Goal: Transaction & Acquisition: Book appointment/travel/reservation

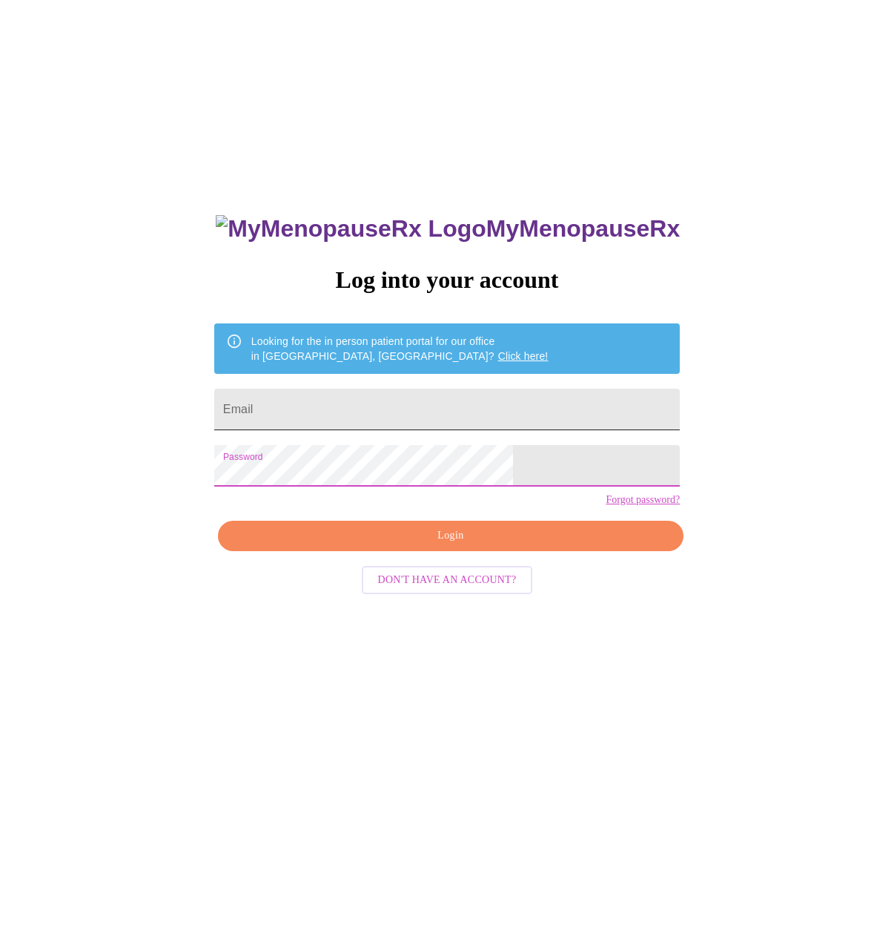
click at [387, 408] on input "Email" at bounding box center [447, 410] width 466 height 42
type input "[EMAIL_ADDRESS][DOMAIN_NAME]"
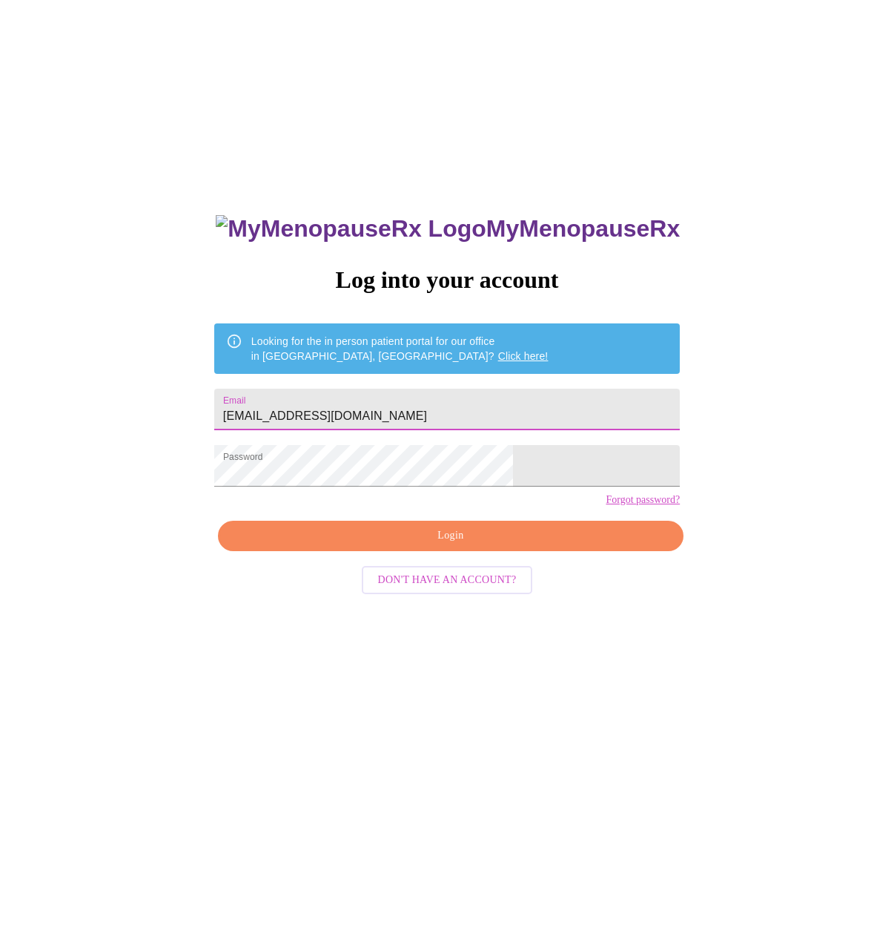
click at [432, 551] on button "Login" at bounding box center [451, 536] width 466 height 30
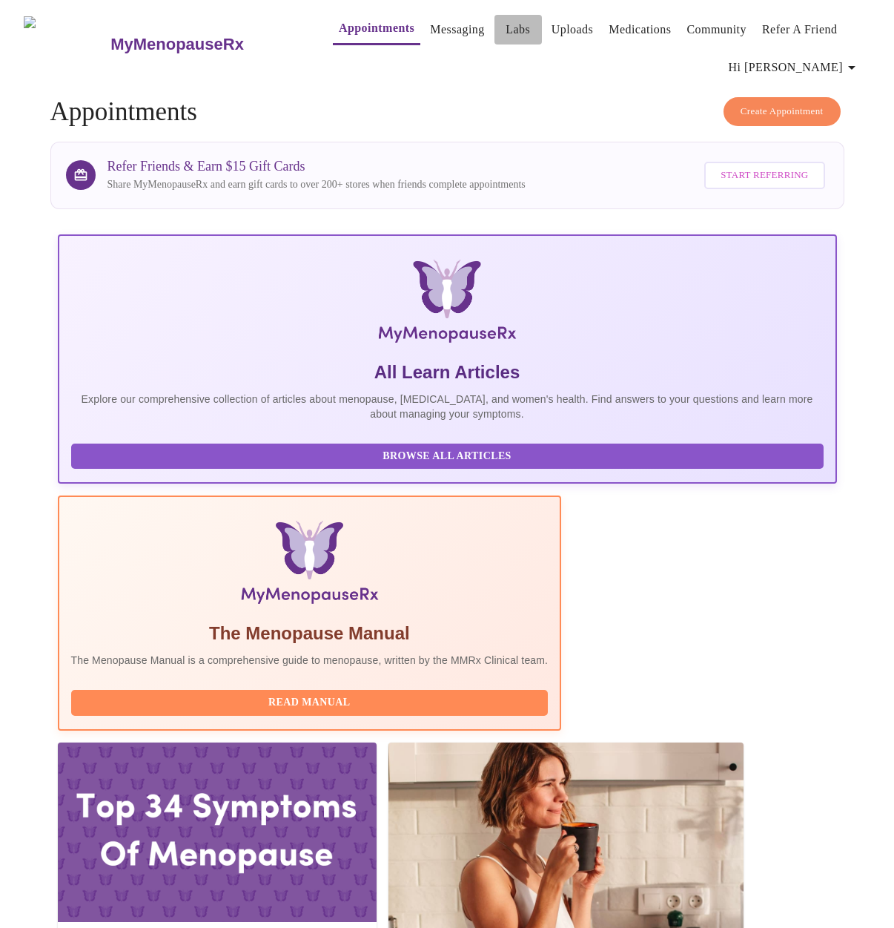
click at [506, 25] on link "Labs" at bounding box center [518, 29] width 24 height 21
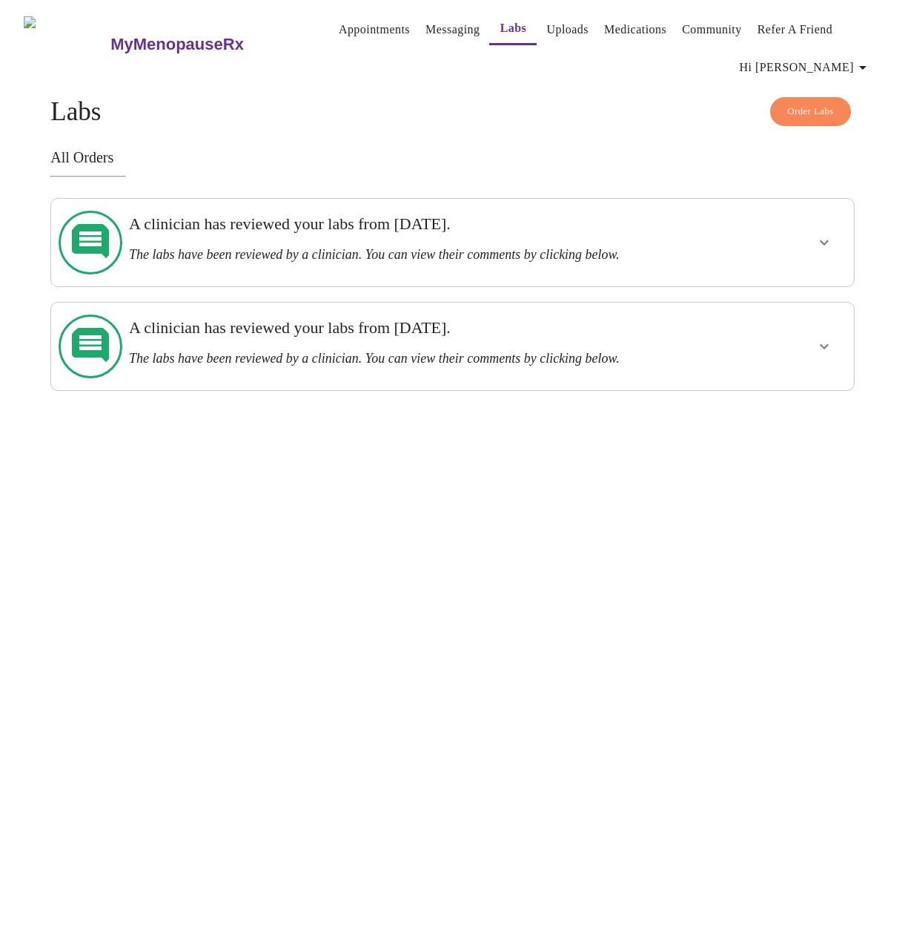
click at [350, 28] on link "Appointments" at bounding box center [374, 29] width 71 height 21
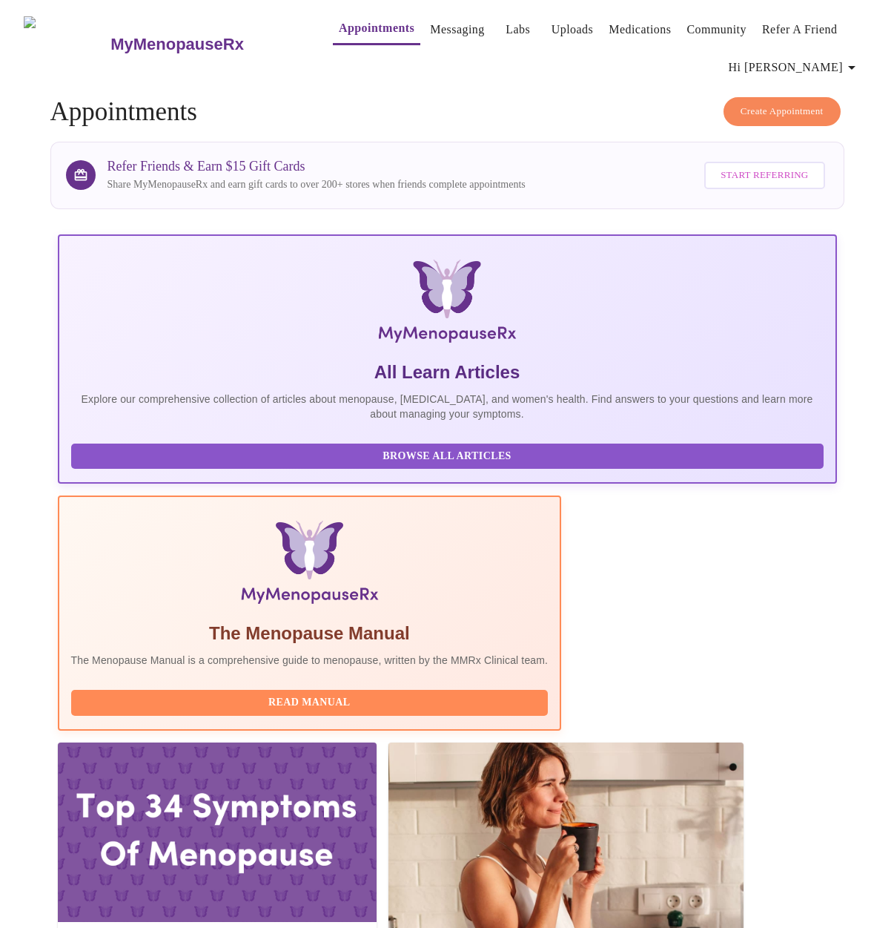
click at [185, 38] on h3 "MyMenopauseRx" at bounding box center [176, 44] width 133 height 19
click at [853, 62] on icon "button" at bounding box center [852, 68] width 18 height 18
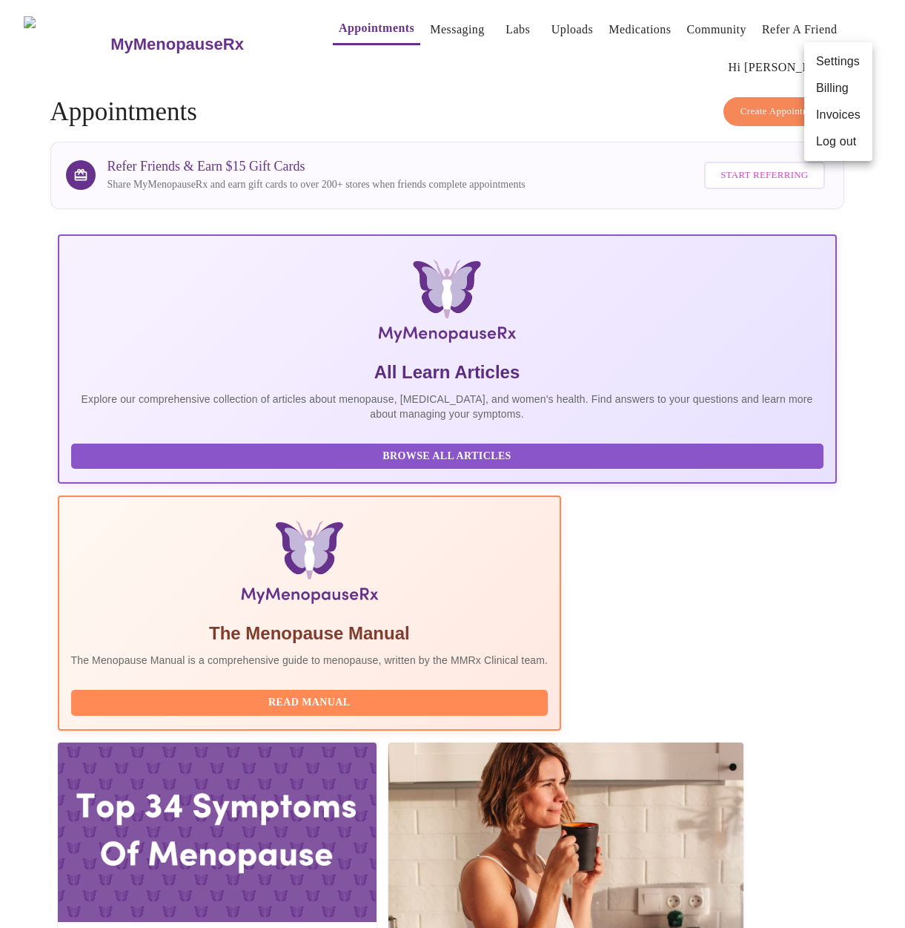
click at [853, 62] on li "Settings" at bounding box center [839, 61] width 68 height 27
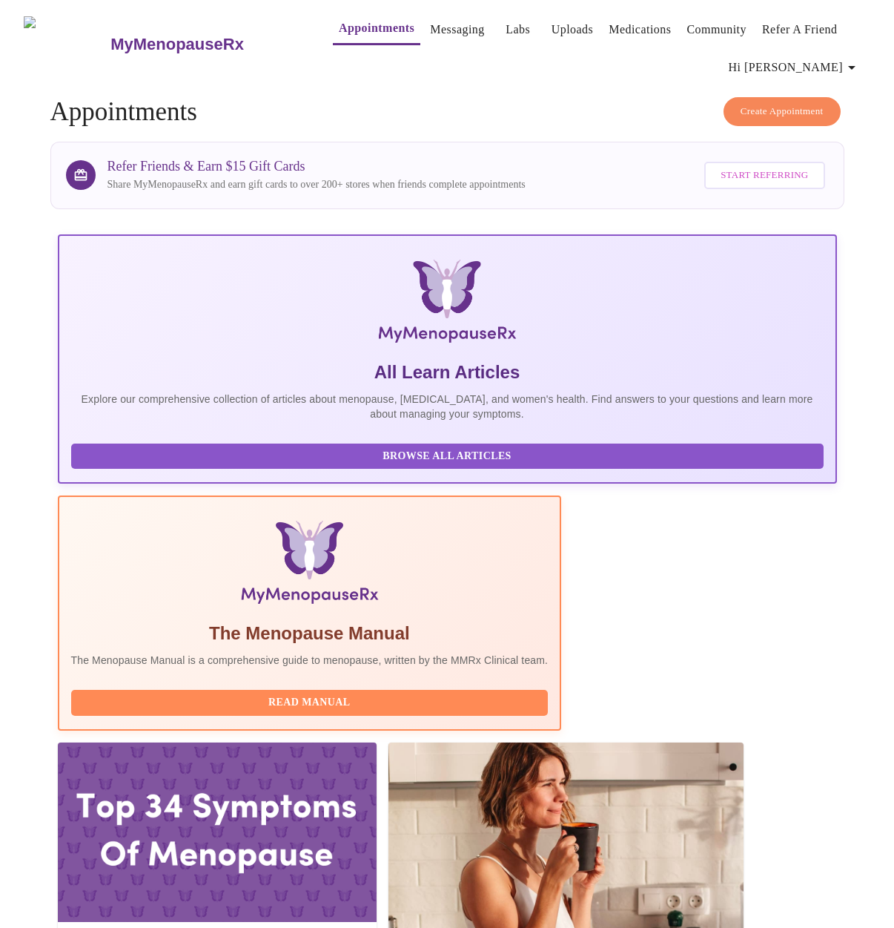
click at [430, 22] on link "Messaging" at bounding box center [457, 29] width 54 height 21
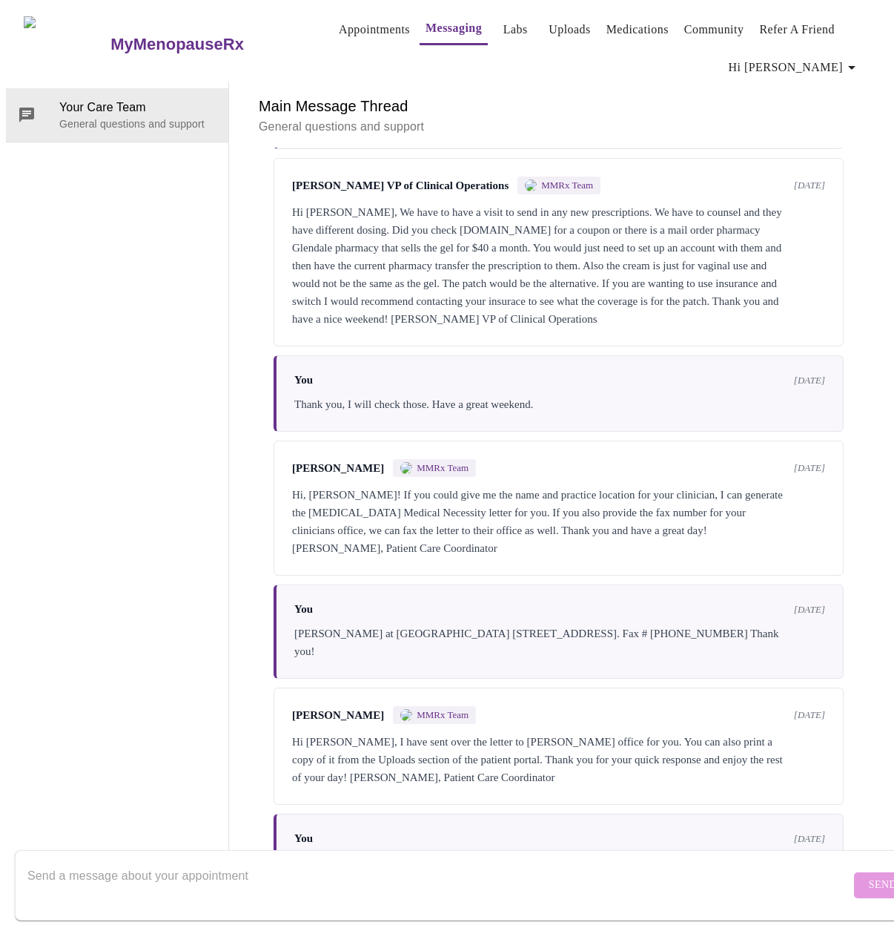
scroll to position [984, 0]
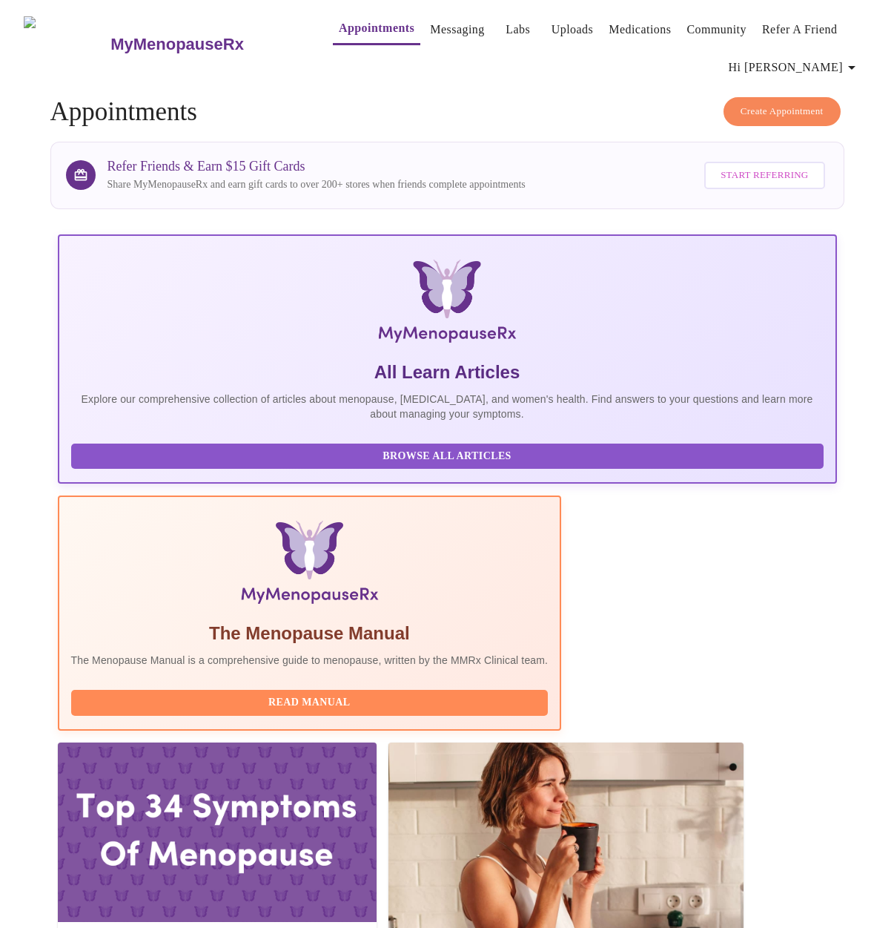
click at [736, 103] on button "Create Appointment" at bounding box center [782, 111] width 117 height 29
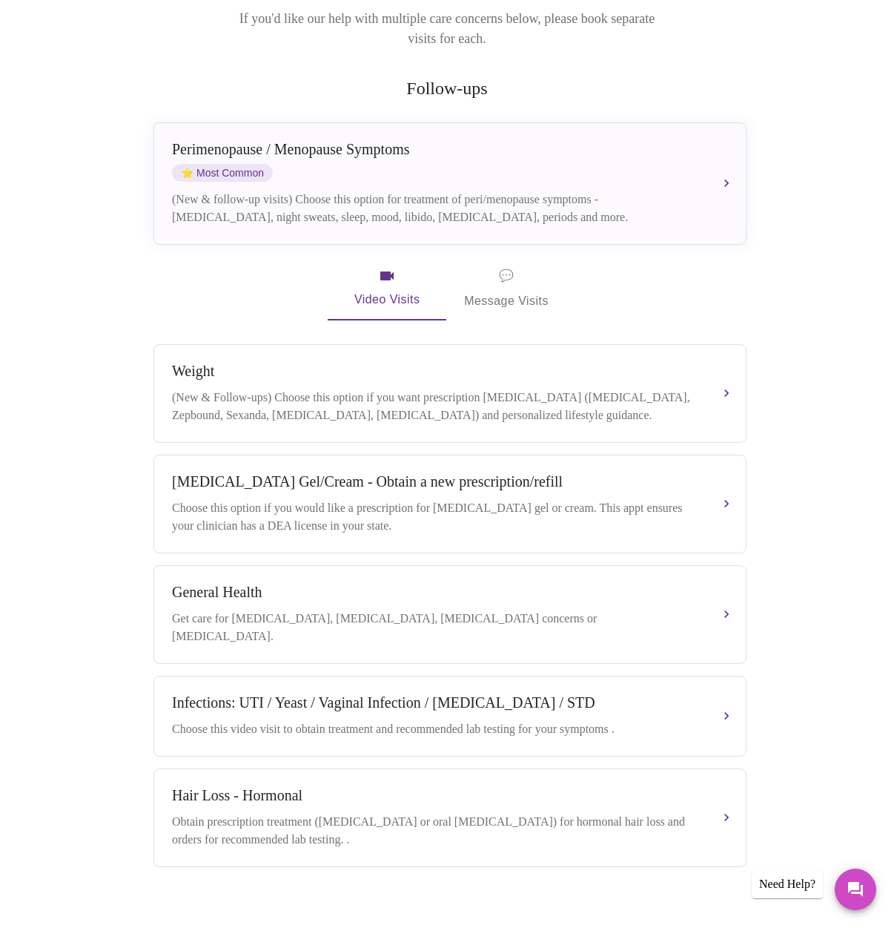
scroll to position [251, 0]
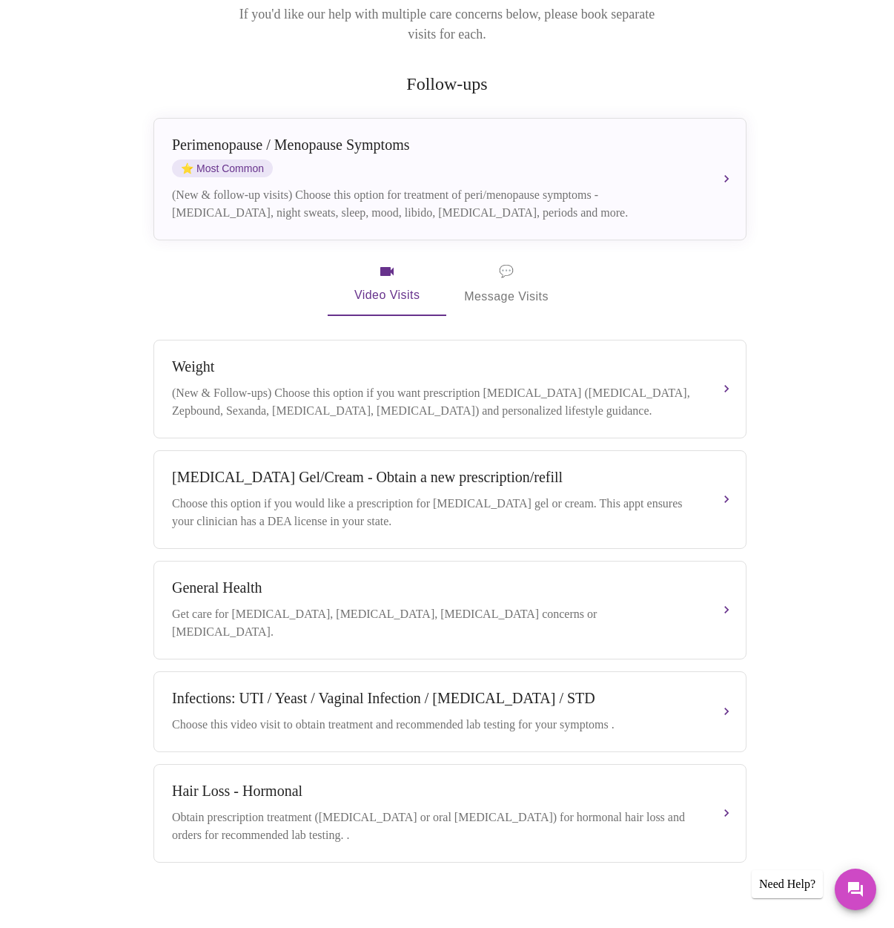
click at [509, 261] on span "💬" at bounding box center [506, 271] width 15 height 21
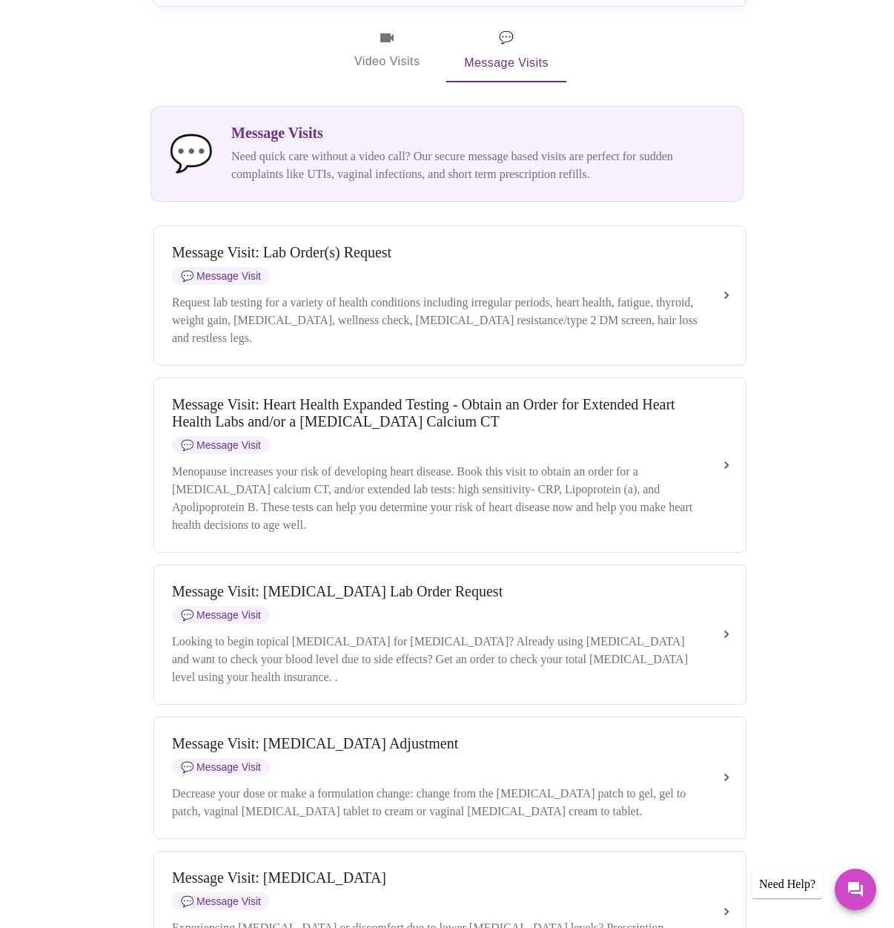
scroll to position [498, 0]
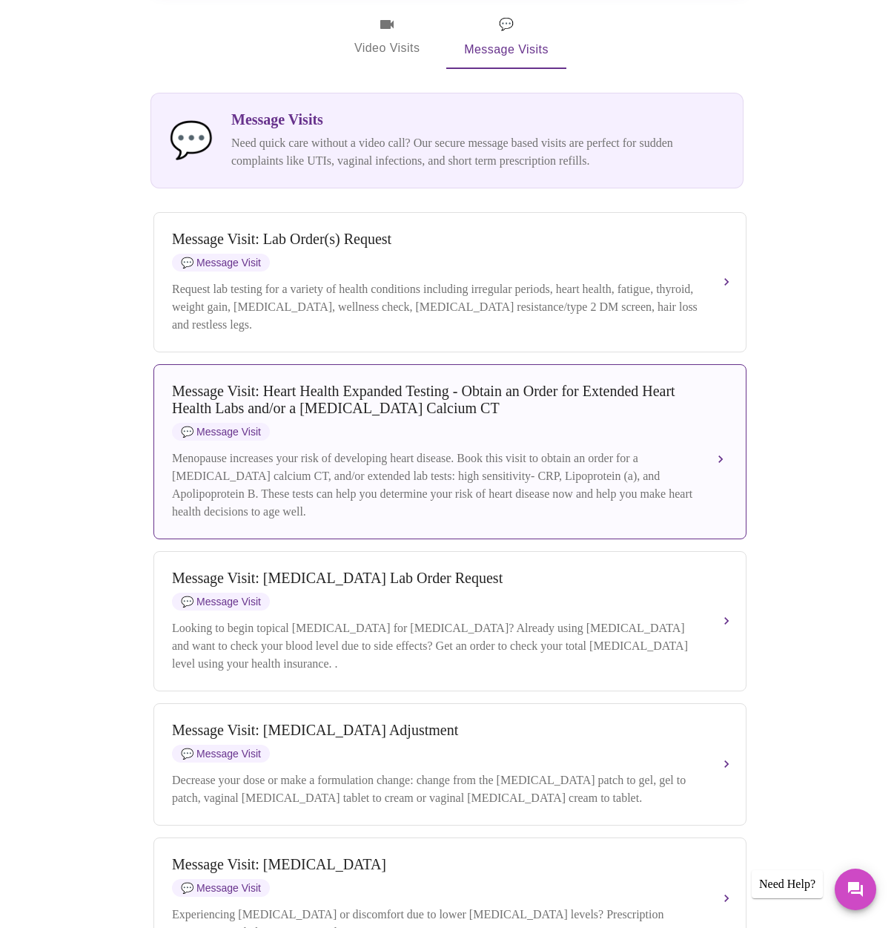
click at [483, 445] on div "Message Visit: Heart Health Expanded Testing - Obtain an Order for Extended Hea…" at bounding box center [450, 452] width 556 height 138
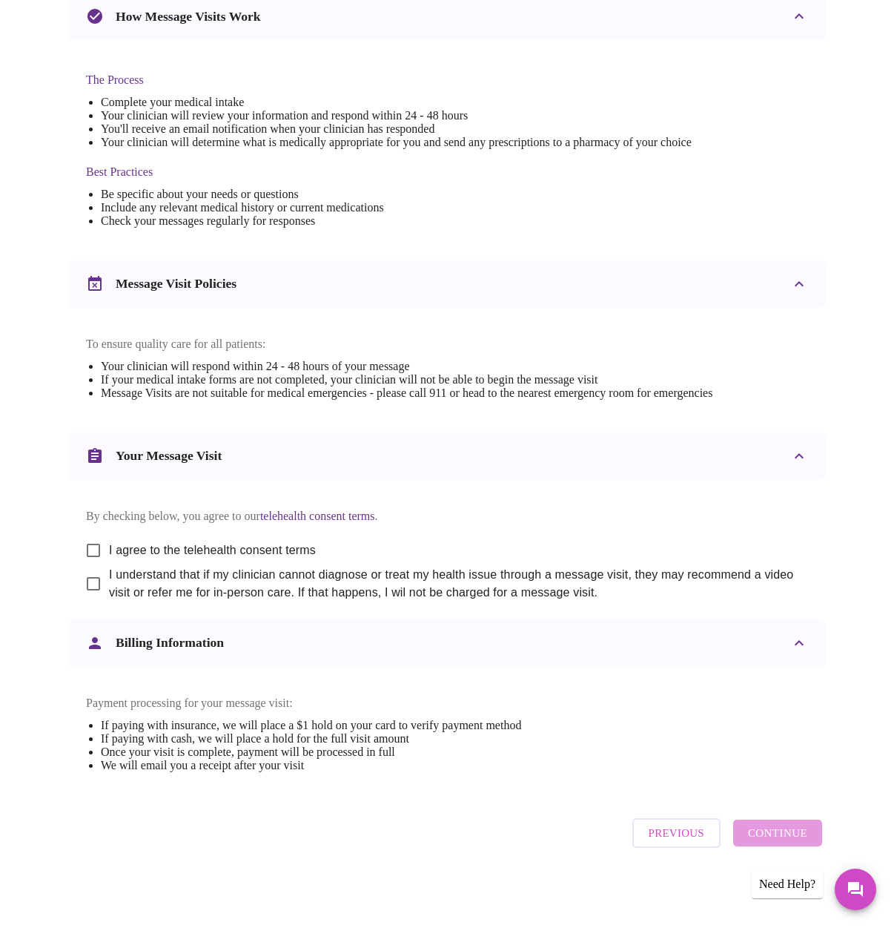
click at [88, 535] on input "I agree to the telehealth consent terms" at bounding box center [93, 550] width 31 height 31
checkbox input "true"
click at [86, 568] on input "I understand that if my clinician cannot diagnose or treat my health issue thro…" at bounding box center [93, 583] width 31 height 31
checkbox input "true"
click at [763, 833] on span "Continue" at bounding box center [777, 832] width 59 height 19
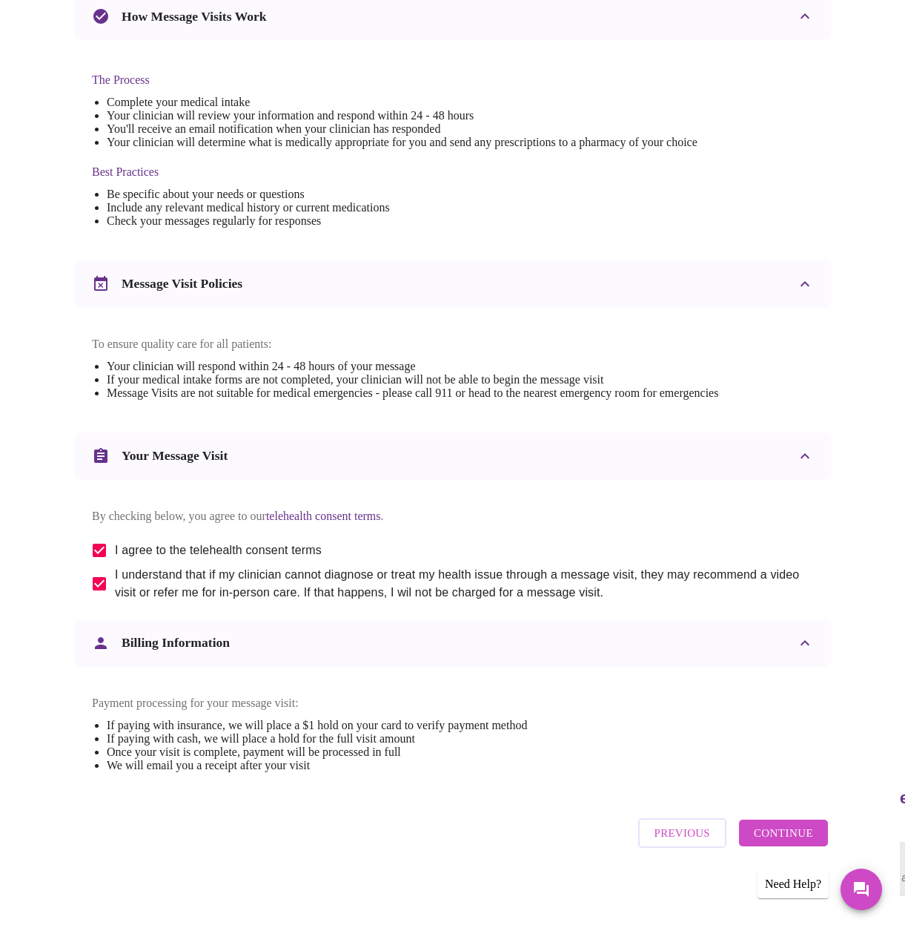
scroll to position [0, 0]
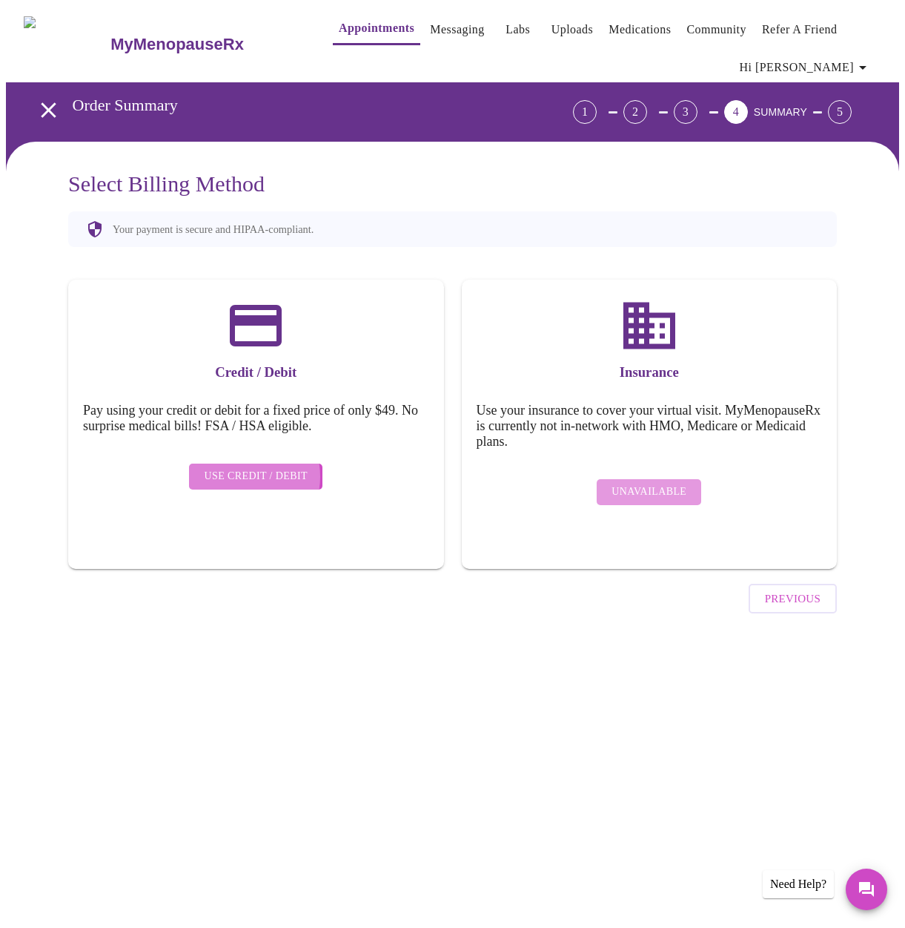
click at [234, 467] on span "Use Credit / Debit" at bounding box center [256, 476] width 104 height 19
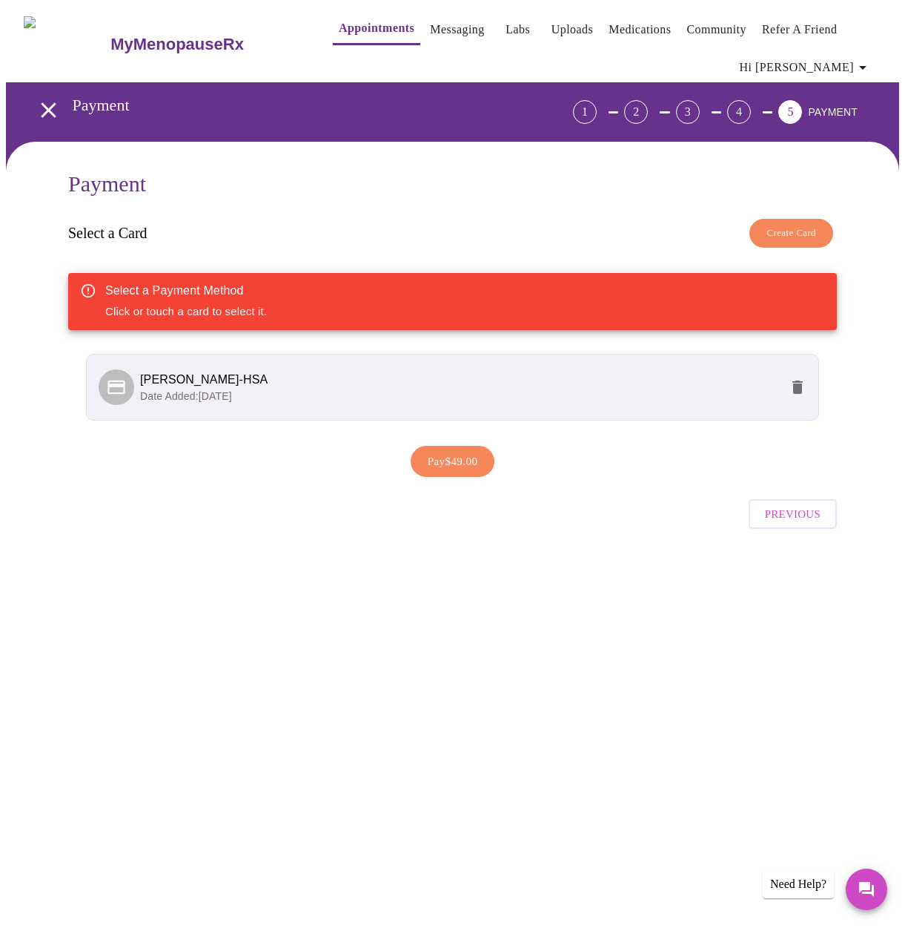
click at [43, 100] on icon "open drawer" at bounding box center [49, 110] width 26 height 26
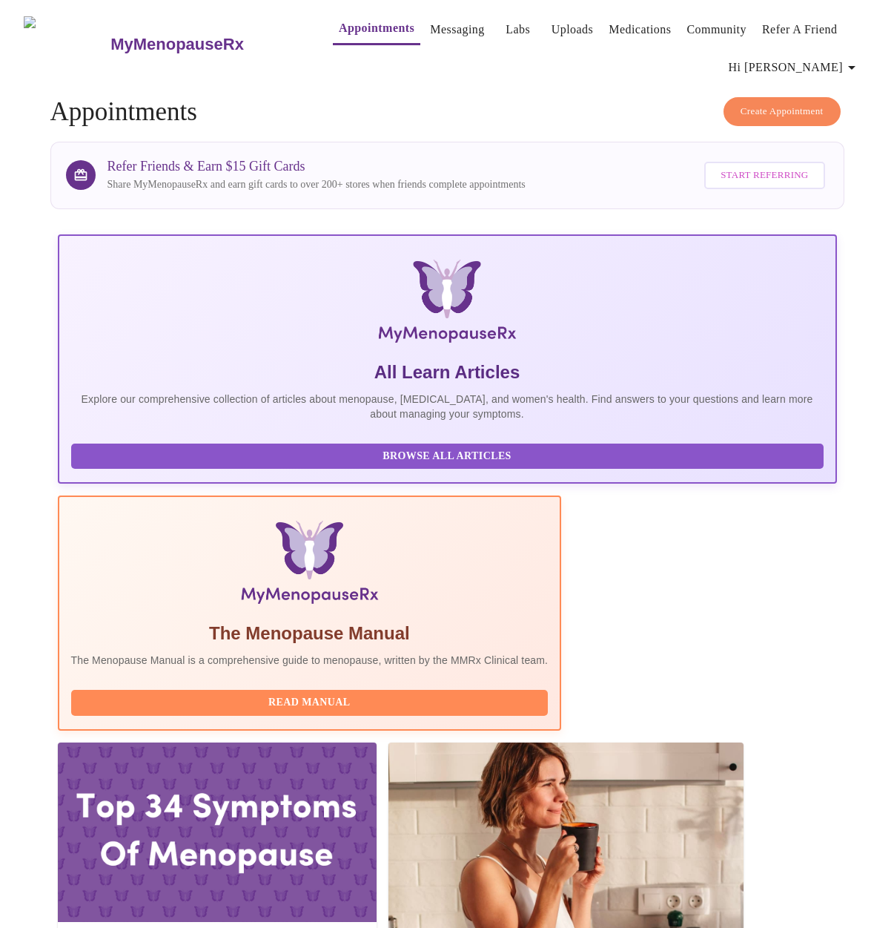
click at [614, 29] on link "Medications" at bounding box center [640, 29] width 62 height 21
